Goal: Task Accomplishment & Management: Manage account settings

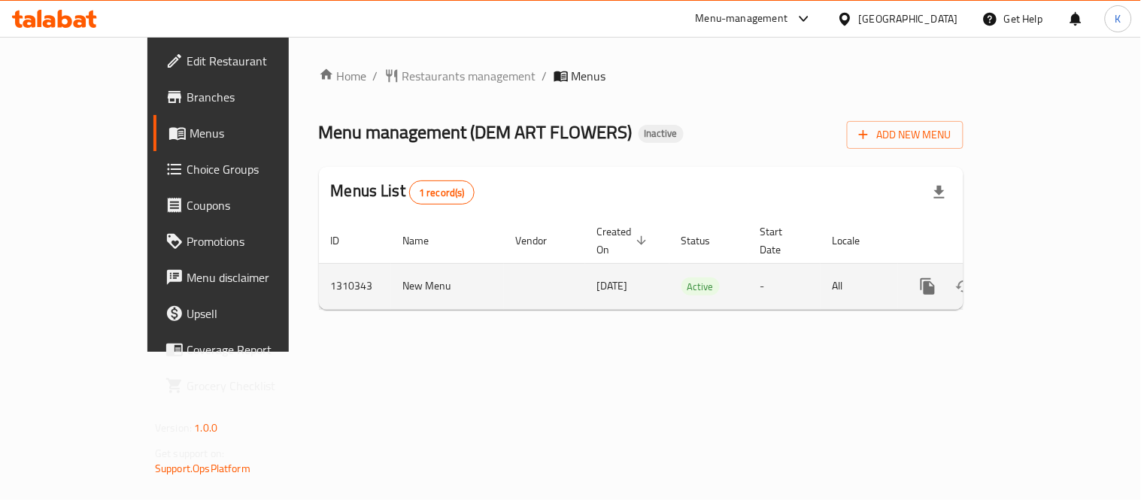
click at [1043, 280] on icon "enhanced table" at bounding box center [1037, 287] width 14 height 14
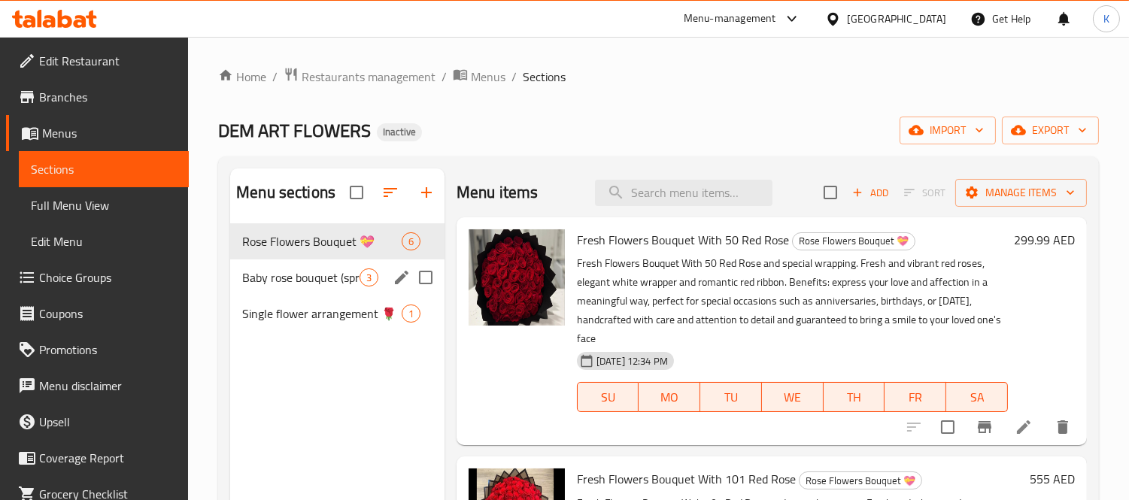
click at [344, 288] on div "Baby rose bouquet (spray rose bouquet ) 3" at bounding box center [337, 278] width 214 height 36
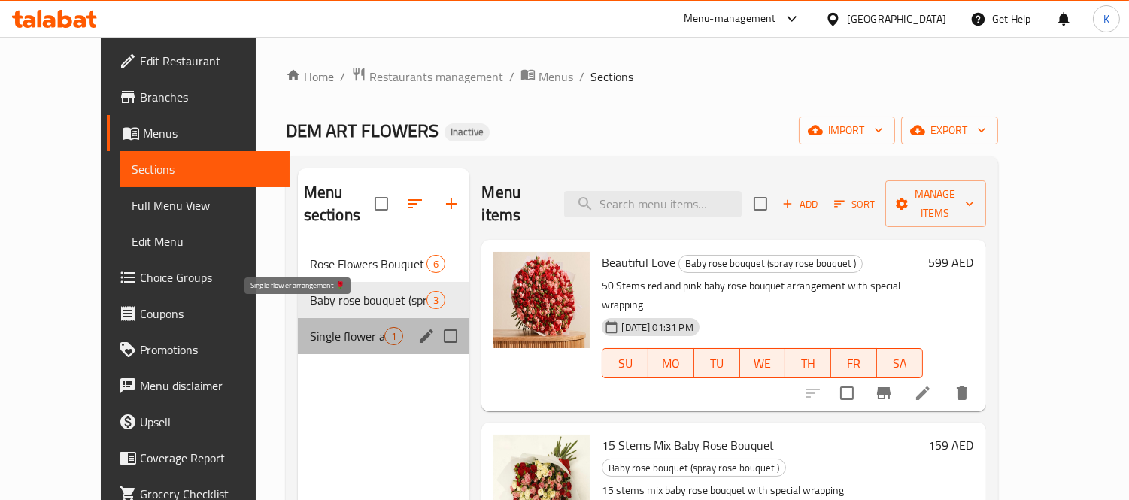
click at [334, 327] on span "Single flower arrangement 🌹" at bounding box center [347, 336] width 75 height 18
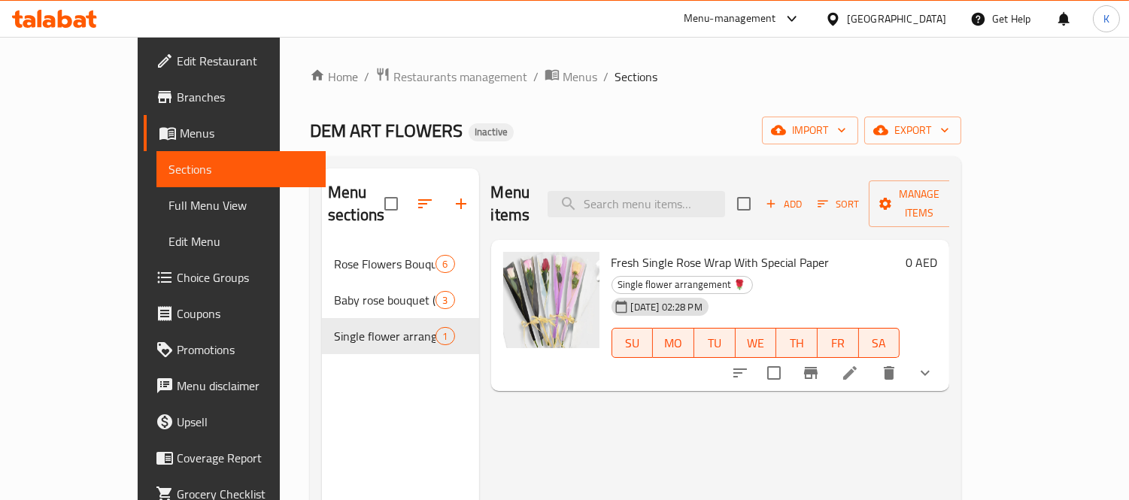
click at [177, 65] on span "Edit Restaurant" at bounding box center [246, 61] width 138 height 18
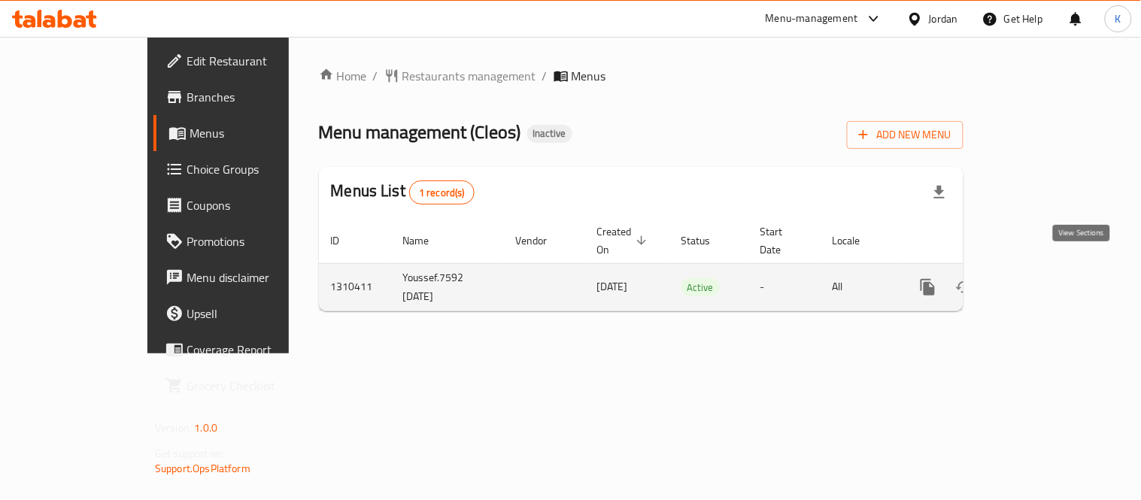
click at [1043, 281] on icon "enhanced table" at bounding box center [1037, 288] width 14 height 14
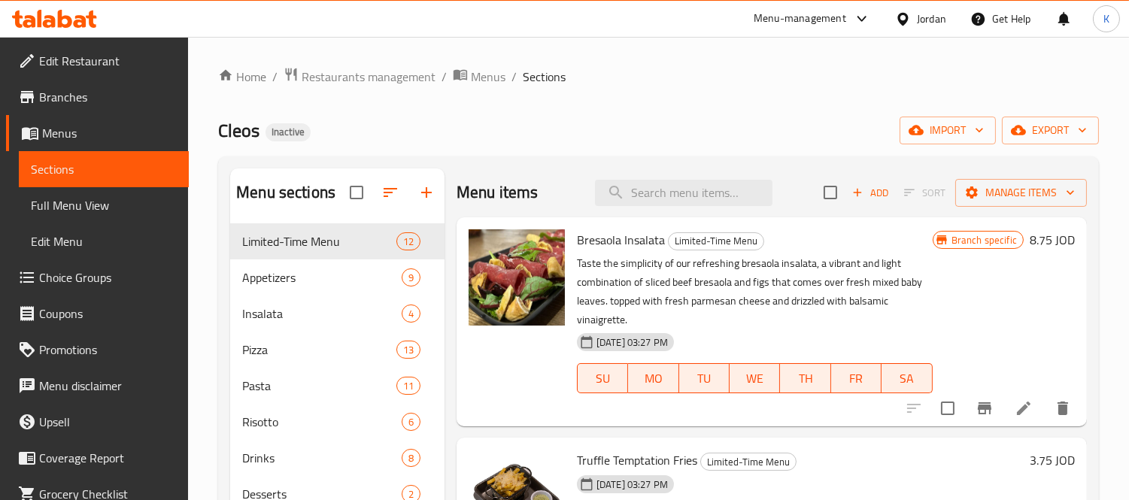
drag, startPoint x: 108, startPoint y: 187, endPoint x: 716, endPoint y: 114, distance: 612.1
click at [110, 188] on link "Full Menu View" at bounding box center [104, 205] width 170 height 36
click at [114, 205] on span "Full Menu View" at bounding box center [104, 205] width 146 height 18
